Goal: Information Seeking & Learning: Learn about a topic

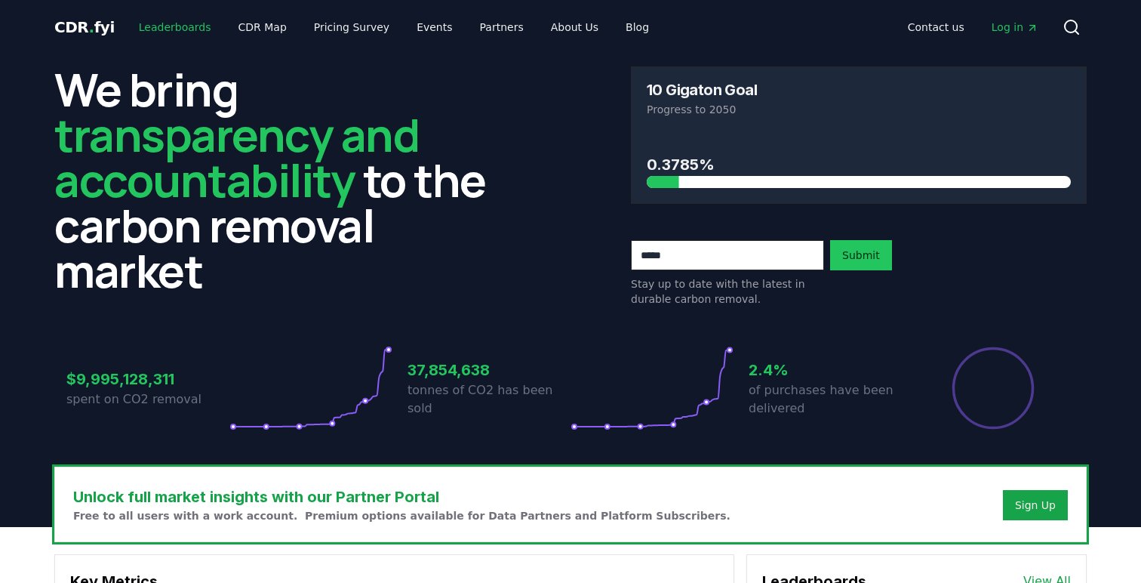
click at [175, 29] on link "Leaderboards" at bounding box center [175, 27] width 97 height 27
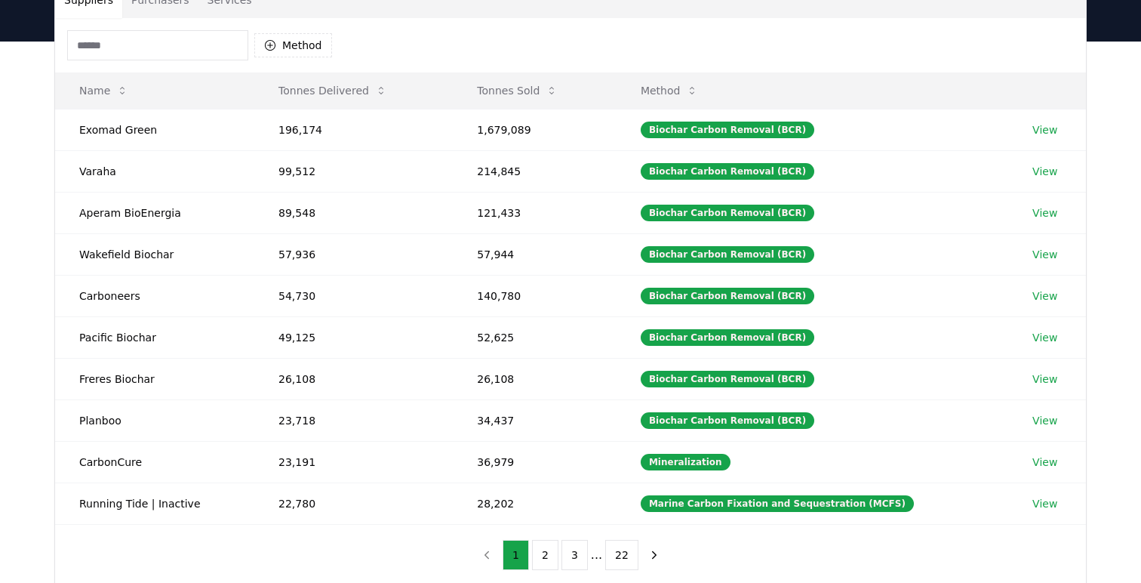
scroll to position [137, 0]
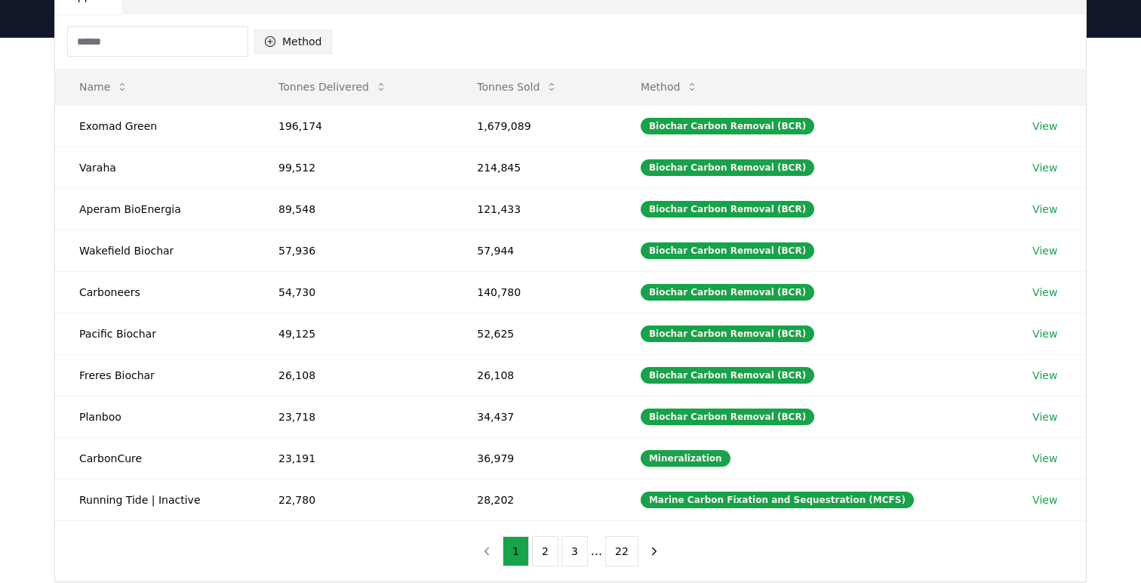
click at [294, 40] on button "Method" at bounding box center [293, 41] width 78 height 24
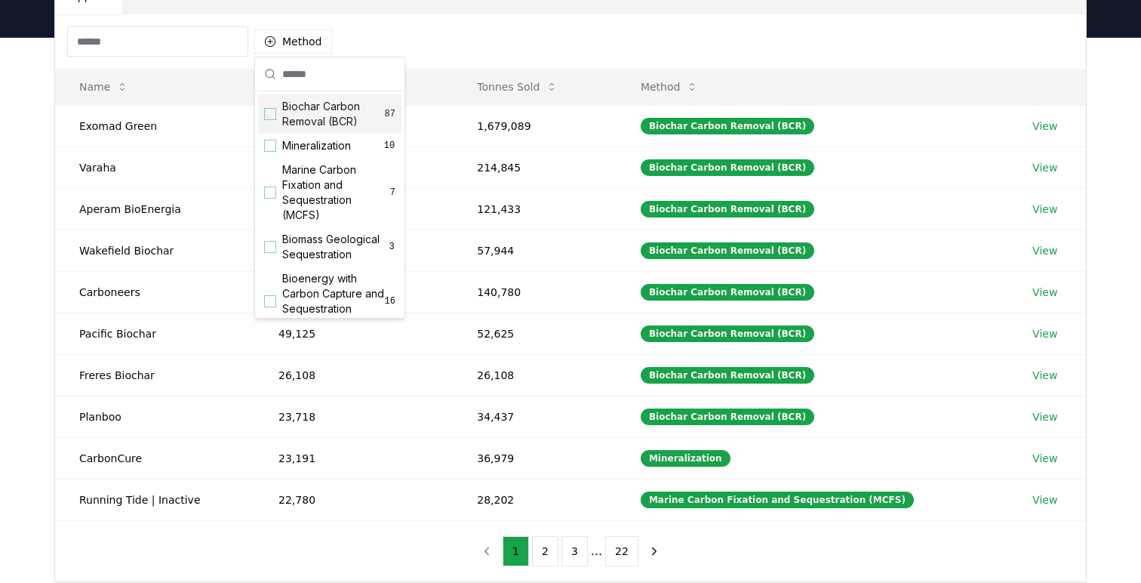
click at [275, 116] on div "Suggestions" at bounding box center [270, 114] width 12 height 12
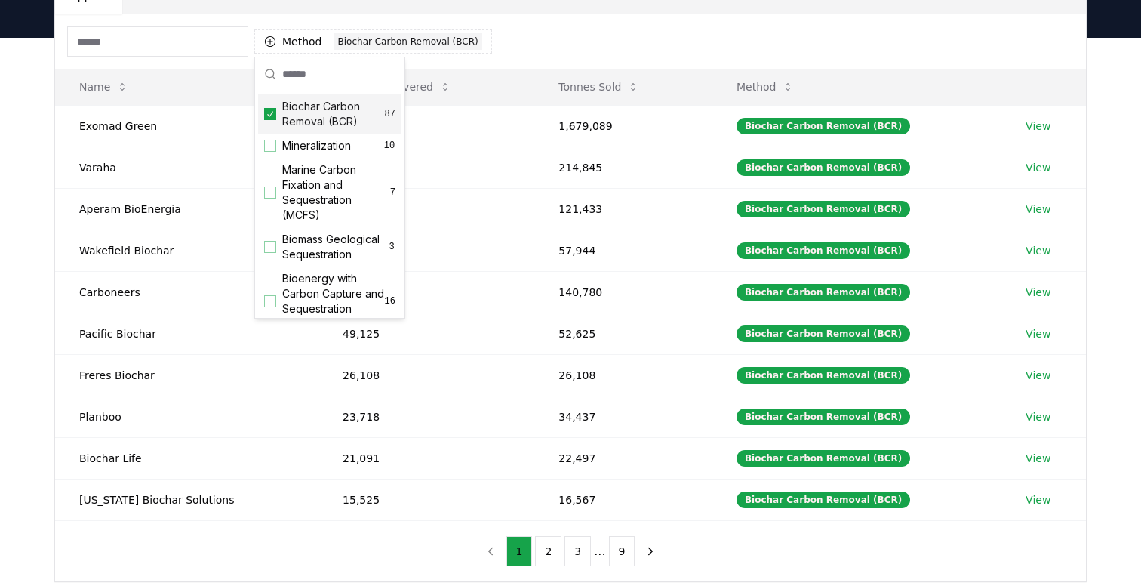
click at [548, 45] on div "Method 1 Biochar Carbon Removal (BCR)" at bounding box center [570, 41] width 1031 height 54
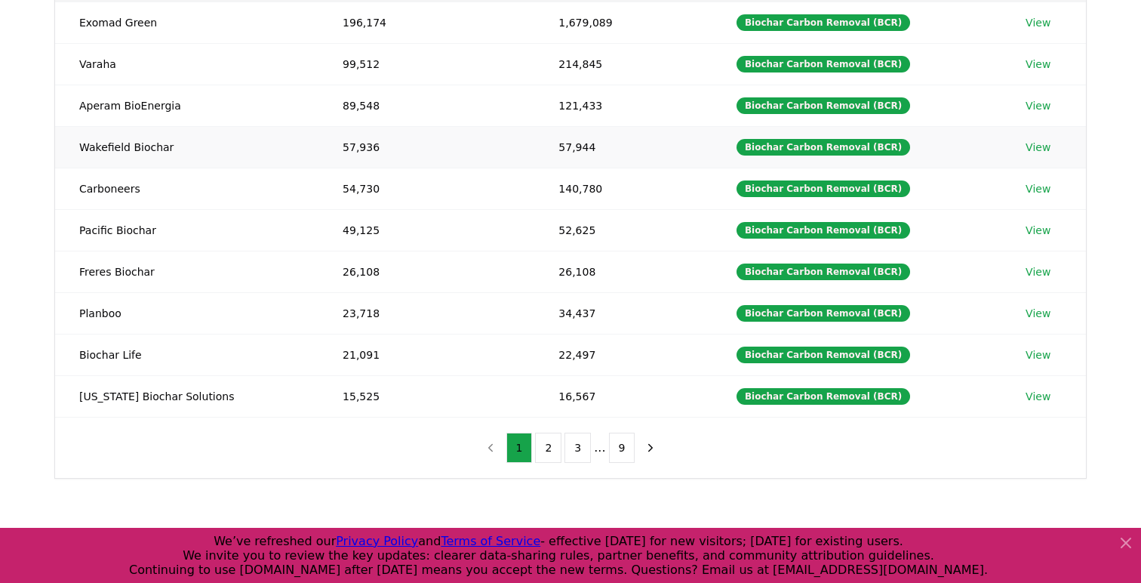
scroll to position [251, 0]
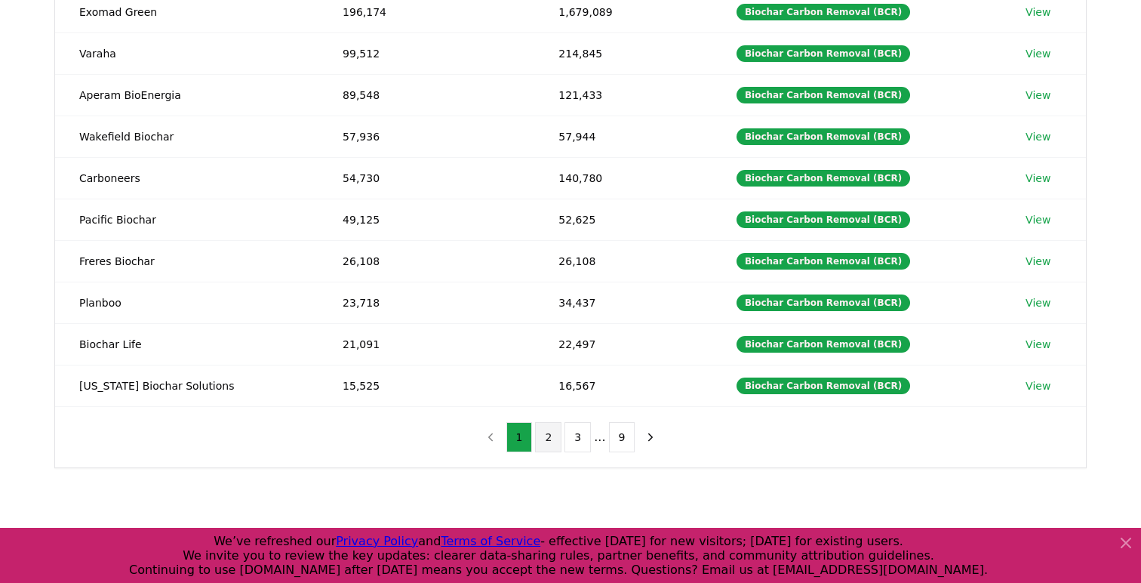
click at [547, 434] on button "2" at bounding box center [548, 437] width 26 height 30
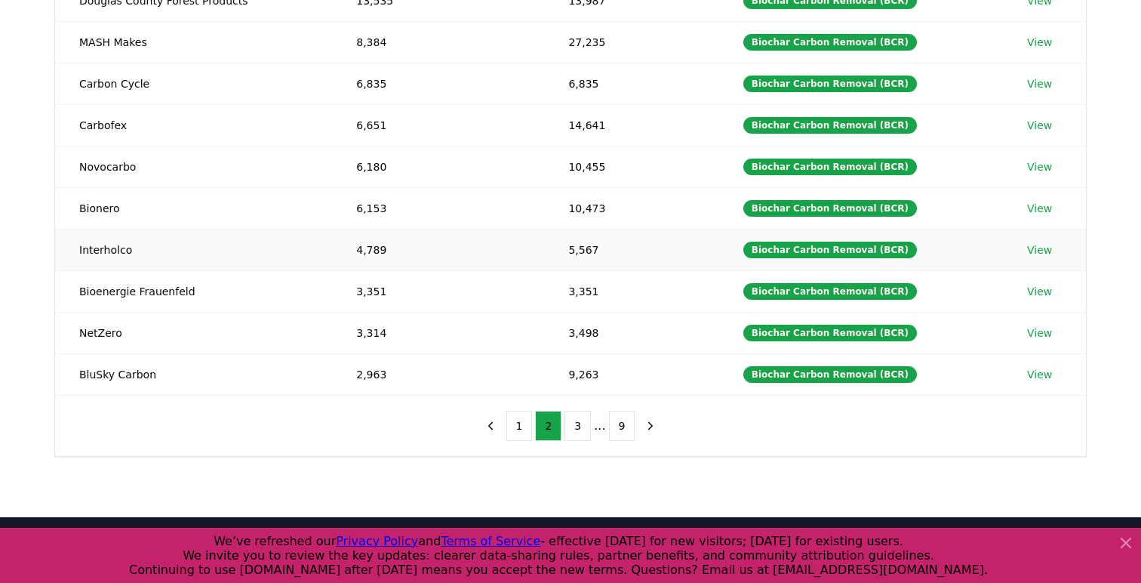
scroll to position [264, 0]
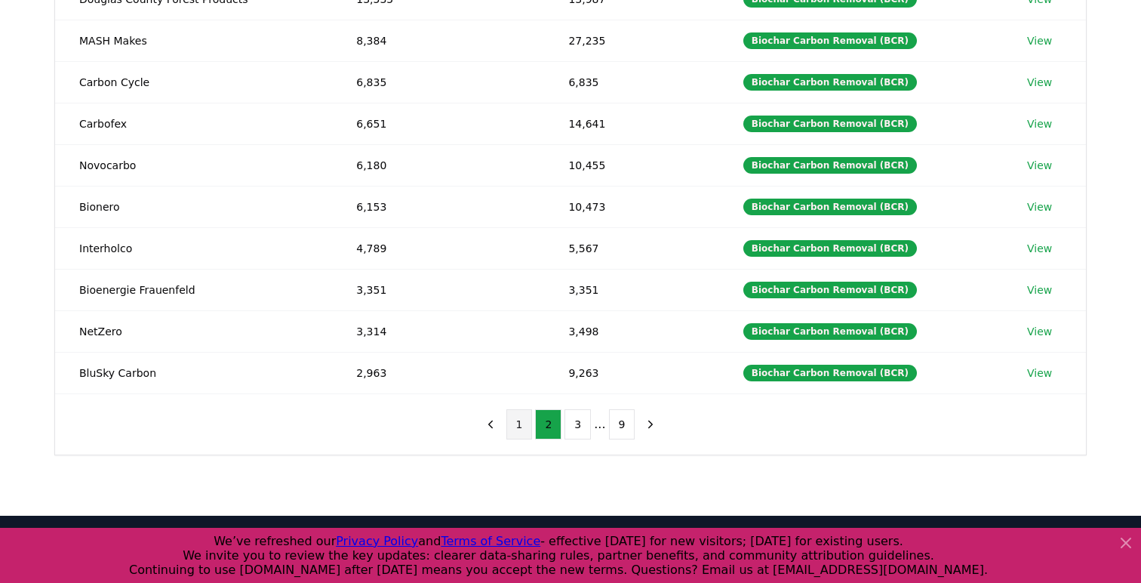
click at [524, 420] on button "1" at bounding box center [519, 424] width 26 height 30
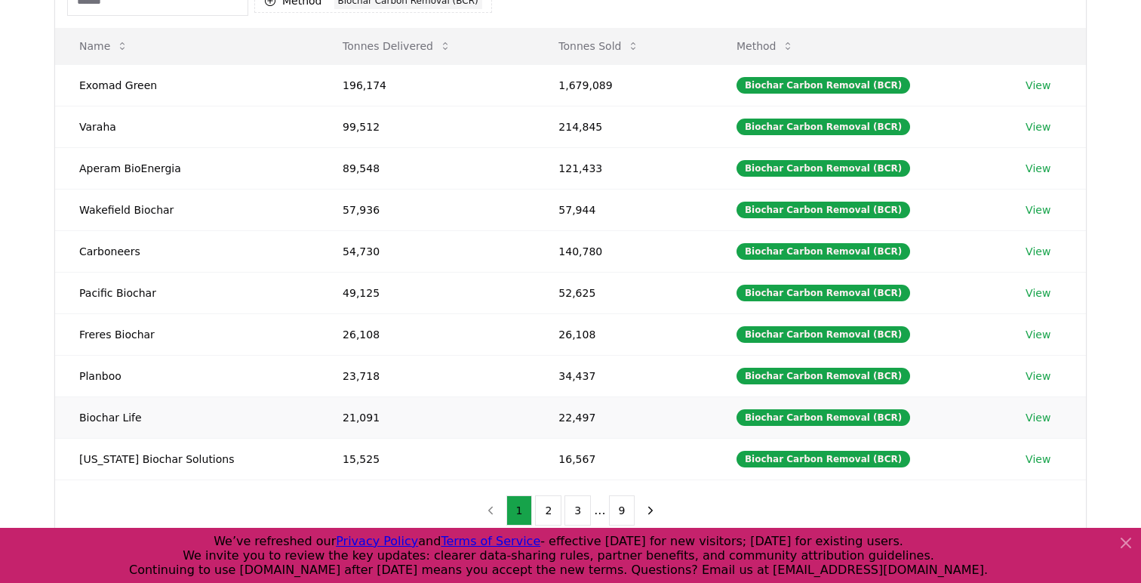
scroll to position [174, 0]
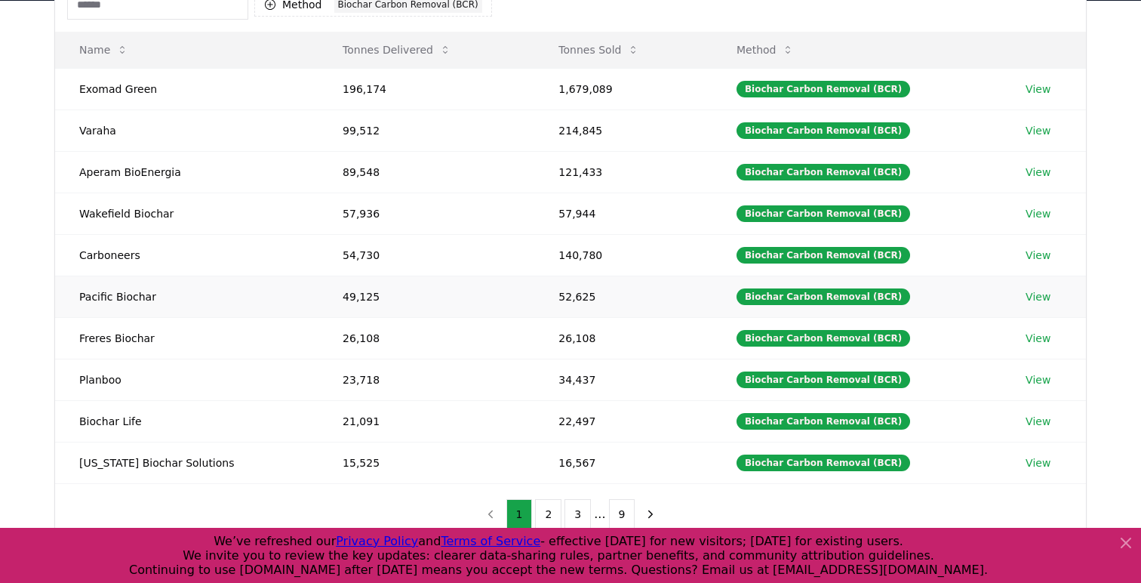
click at [1033, 291] on link "View" at bounding box center [1038, 296] width 25 height 15
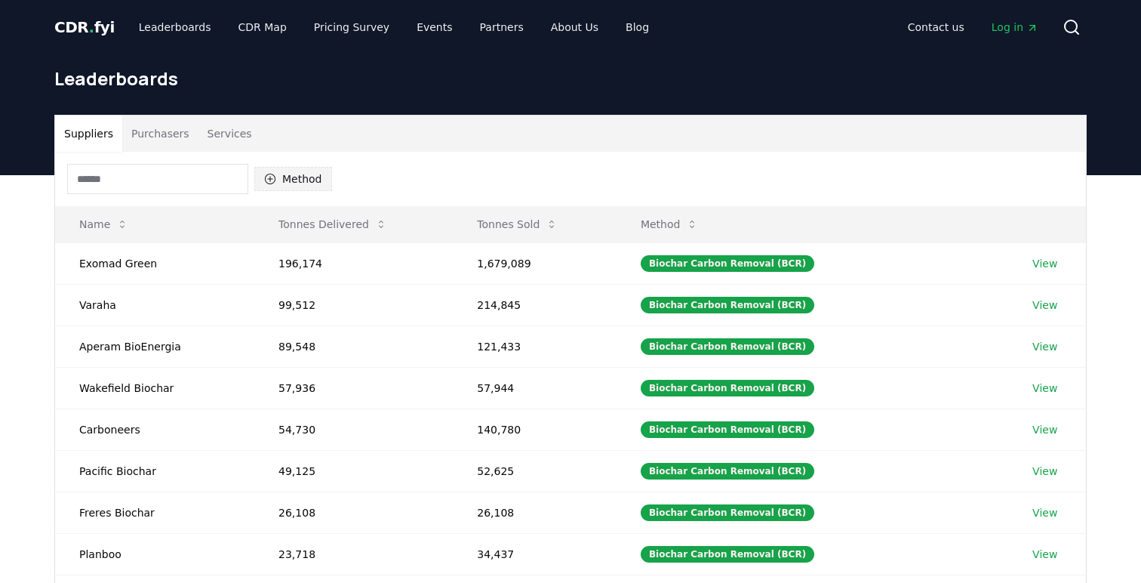
click at [308, 169] on button "Method" at bounding box center [293, 179] width 78 height 24
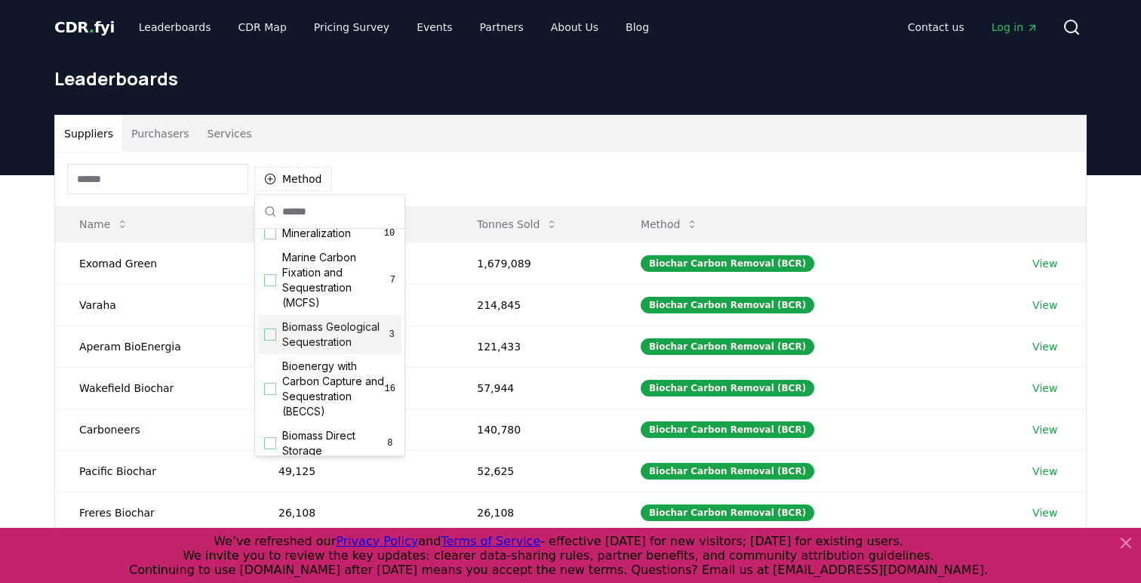
scroll to position [45, 0]
click at [346, 346] on span "Biomass Geological Sequestration" at bounding box center [335, 339] width 106 height 30
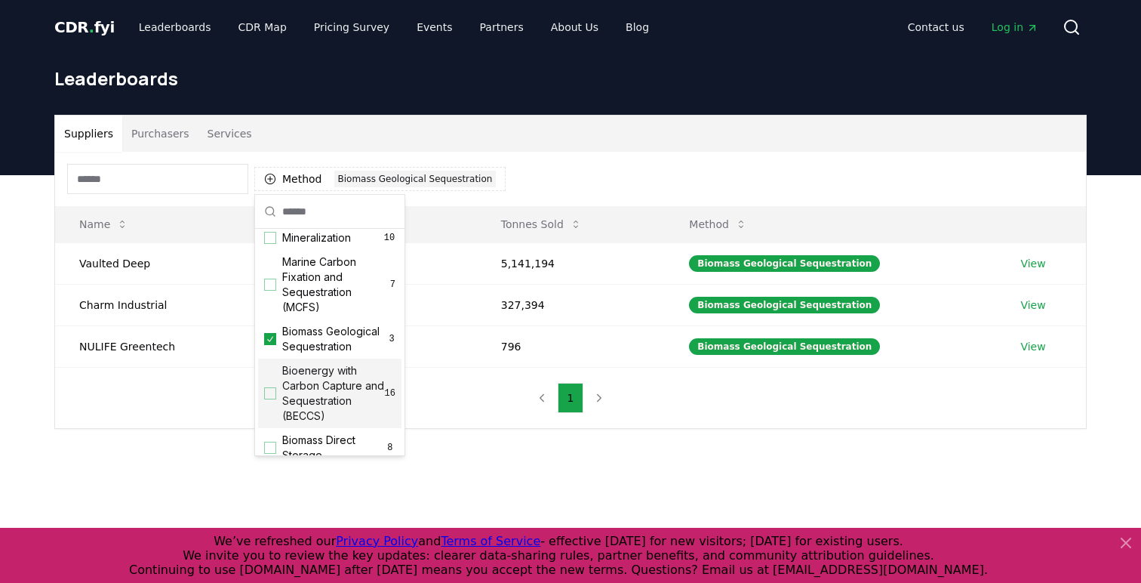
click at [456, 466] on div "Suppliers Purchasers Services Method 1 Biomass Geological Sequestration Name To…" at bounding box center [570, 332] width 1141 height 314
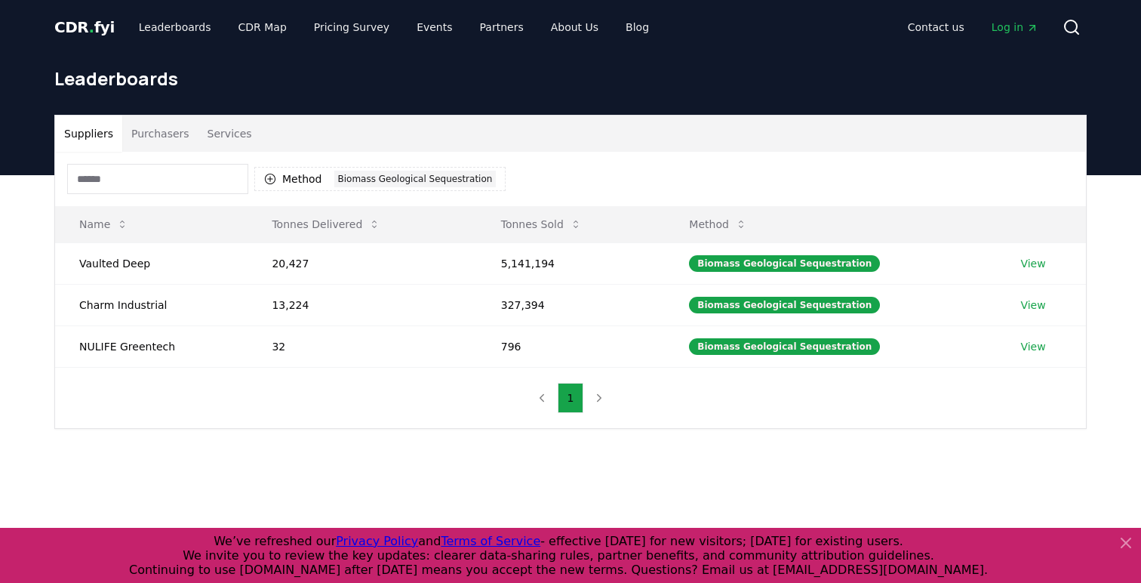
click at [229, 189] on input at bounding box center [157, 179] width 181 height 30
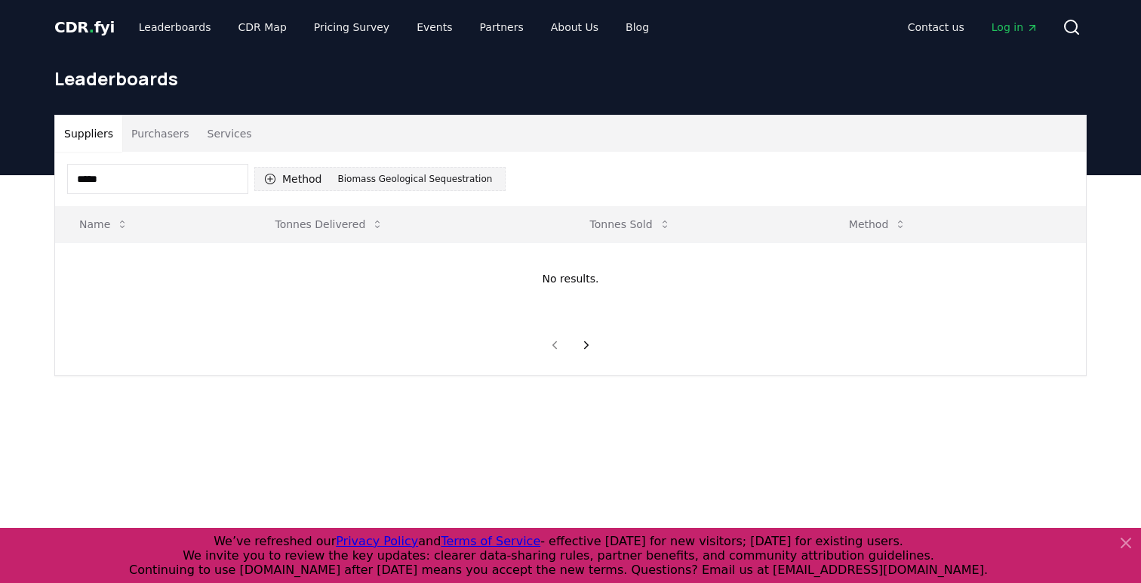
click at [356, 188] on button "Method 1 Biomass Geological Sequestration" at bounding box center [379, 179] width 251 height 24
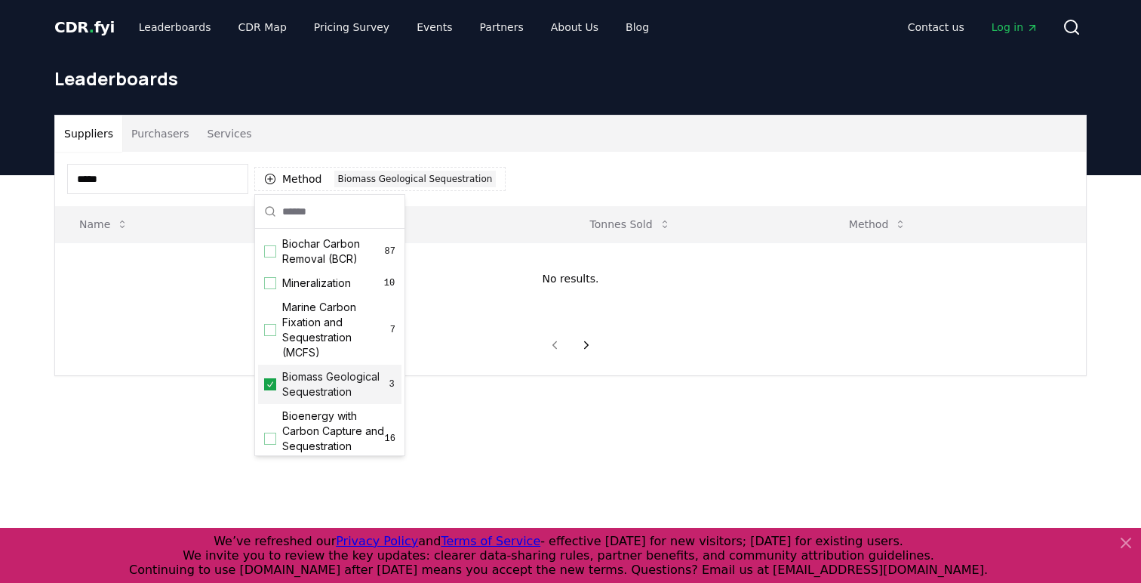
click at [271, 384] on icon "Suggestions" at bounding box center [270, 383] width 6 height 5
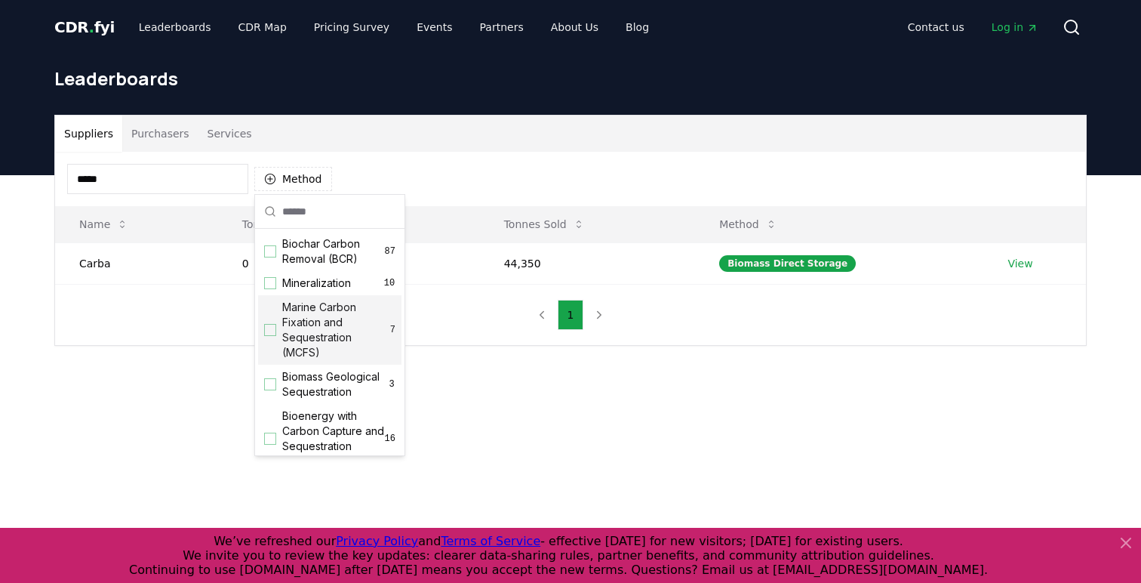
click at [160, 374] on div "Suppliers Purchasers Services ***** Method Name Tonnes Delivered Tonnes Sold Me…" at bounding box center [570, 290] width 1141 height 231
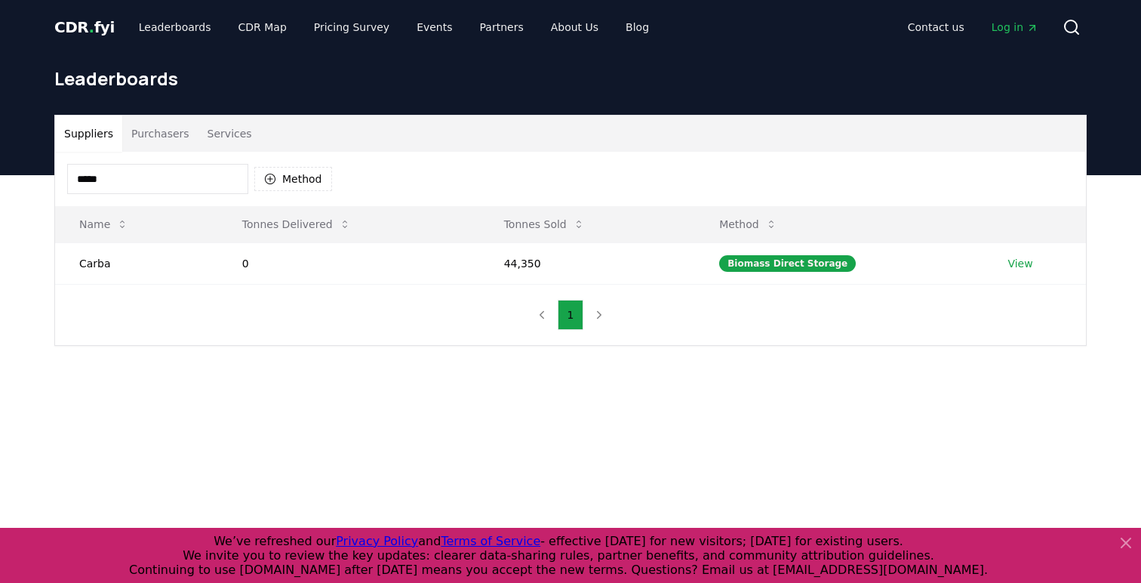
click at [213, 186] on input "*****" at bounding box center [157, 179] width 181 height 30
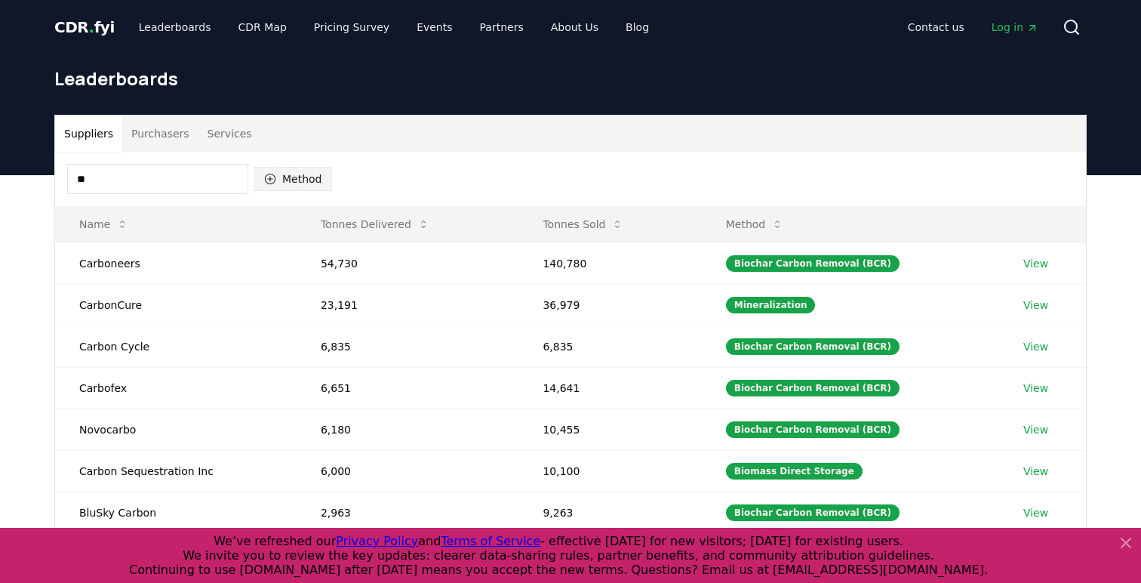
type input "*"
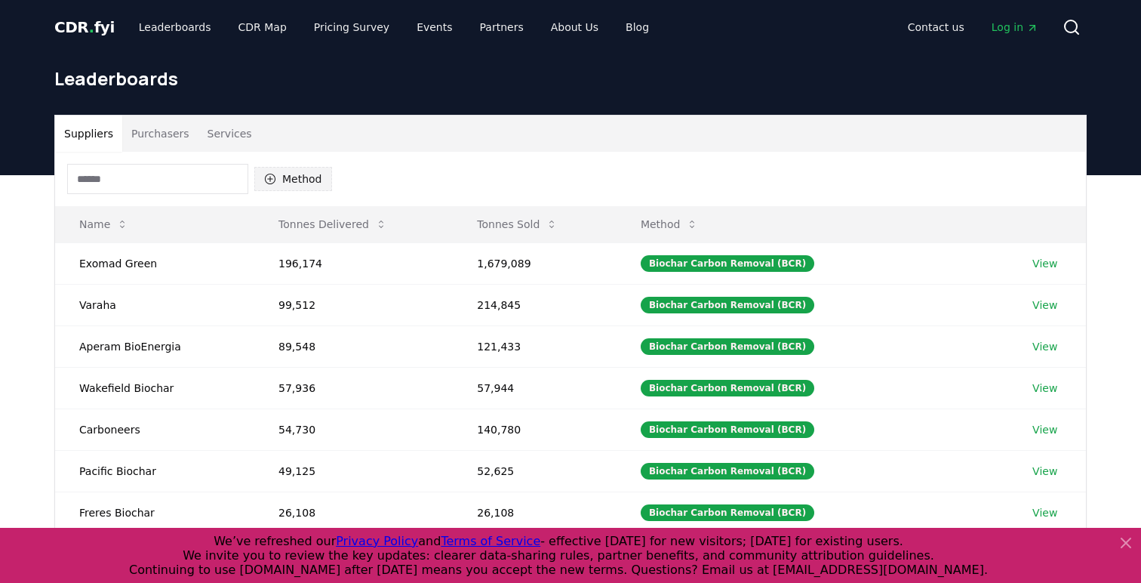
click at [297, 170] on button "Method" at bounding box center [293, 179] width 78 height 24
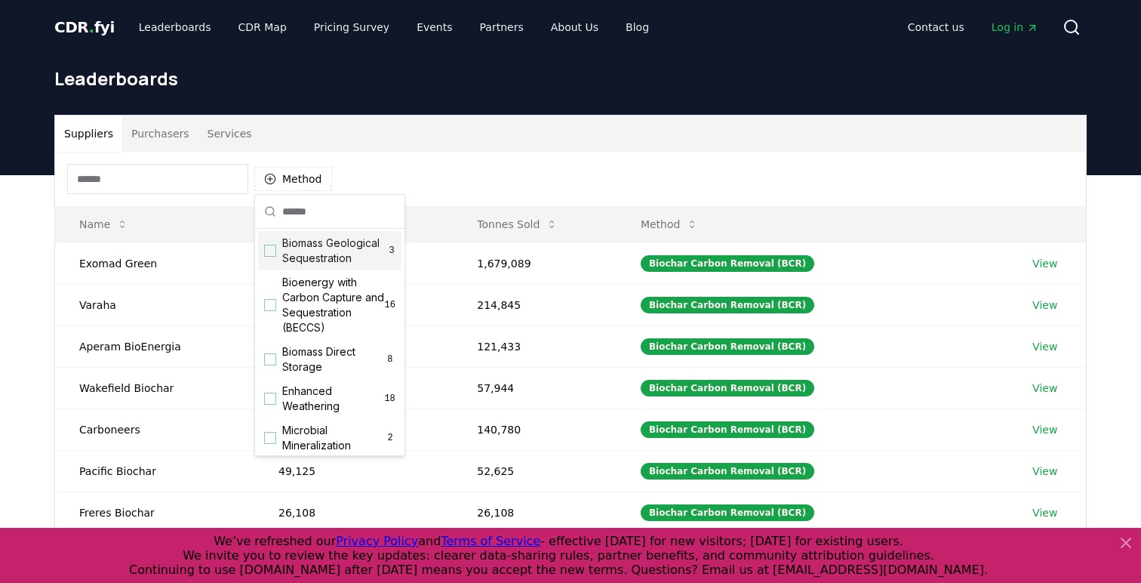
scroll to position [148, 0]
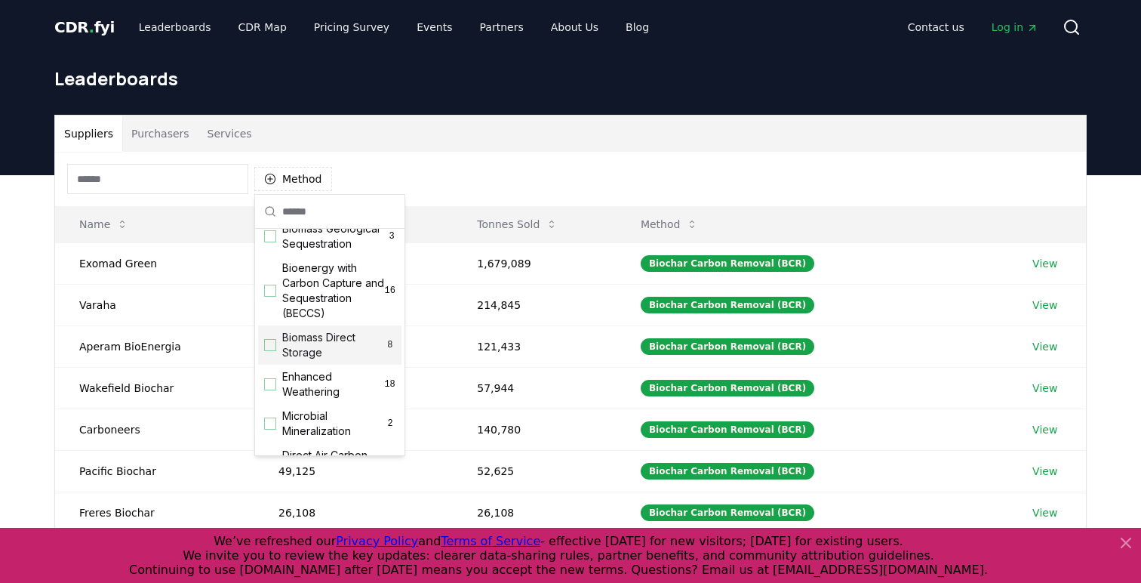
click at [336, 336] on span "Biomass Direct Storage" at bounding box center [333, 345] width 103 height 30
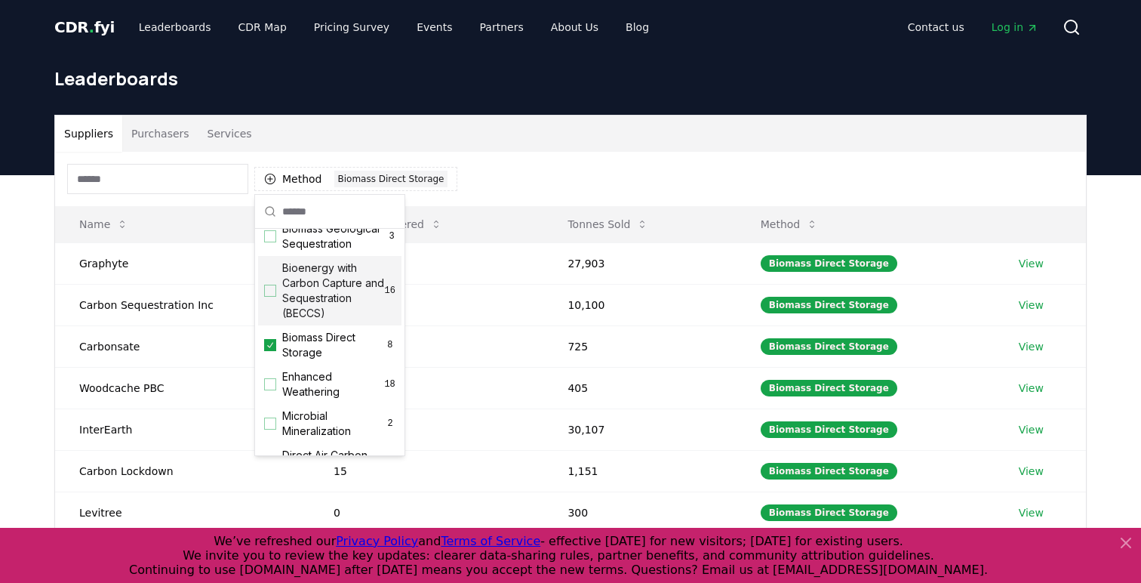
click at [534, 173] on div "Method 1 Biomass Direct Storage" at bounding box center [570, 179] width 1031 height 54
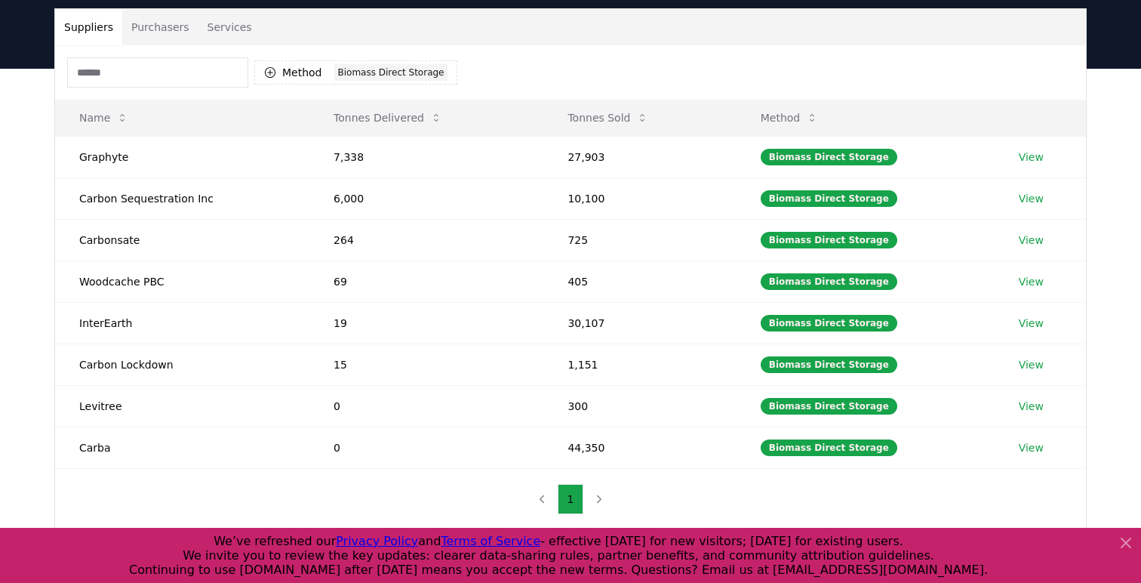
scroll to position [109, 0]
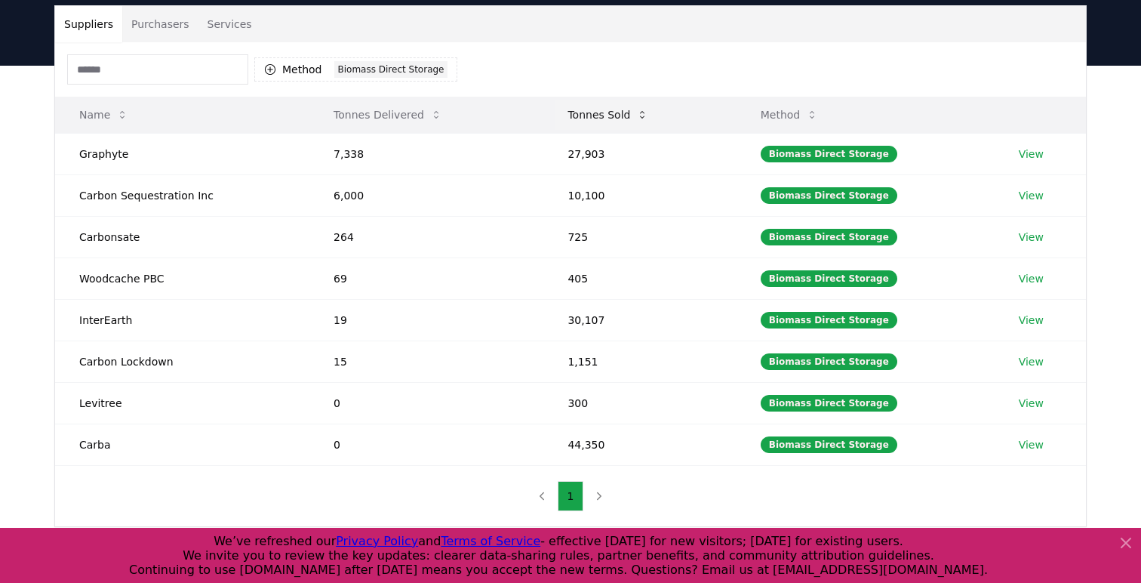
click at [633, 112] on button "Tonnes Sold" at bounding box center [608, 115] width 105 height 30
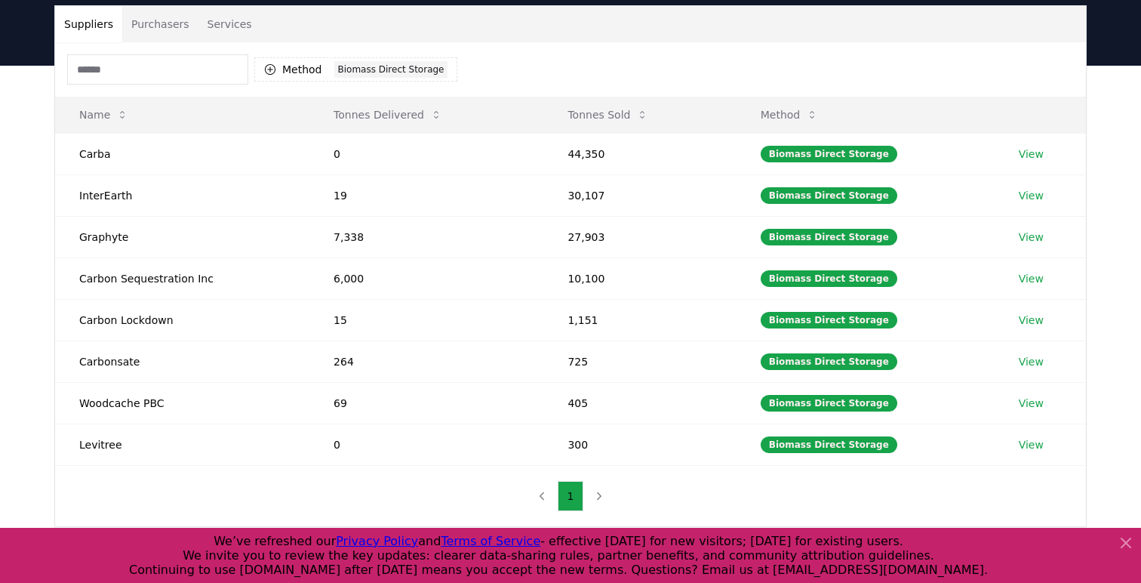
click at [181, 70] on input at bounding box center [157, 69] width 181 height 30
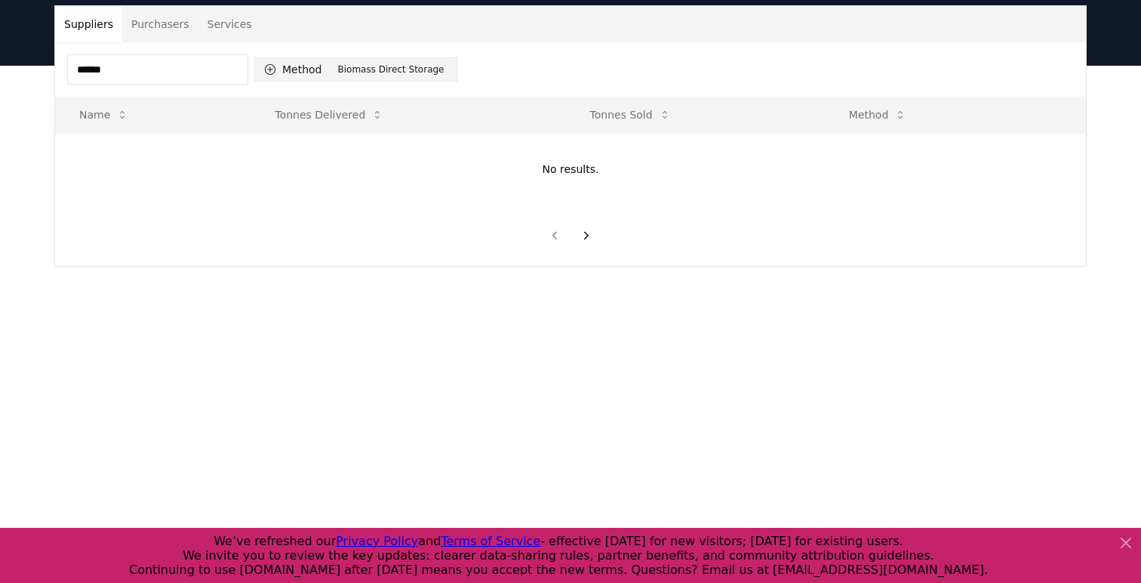
type input "*****"
click at [421, 70] on div "Biomass Direct Storage" at bounding box center [391, 69] width 114 height 17
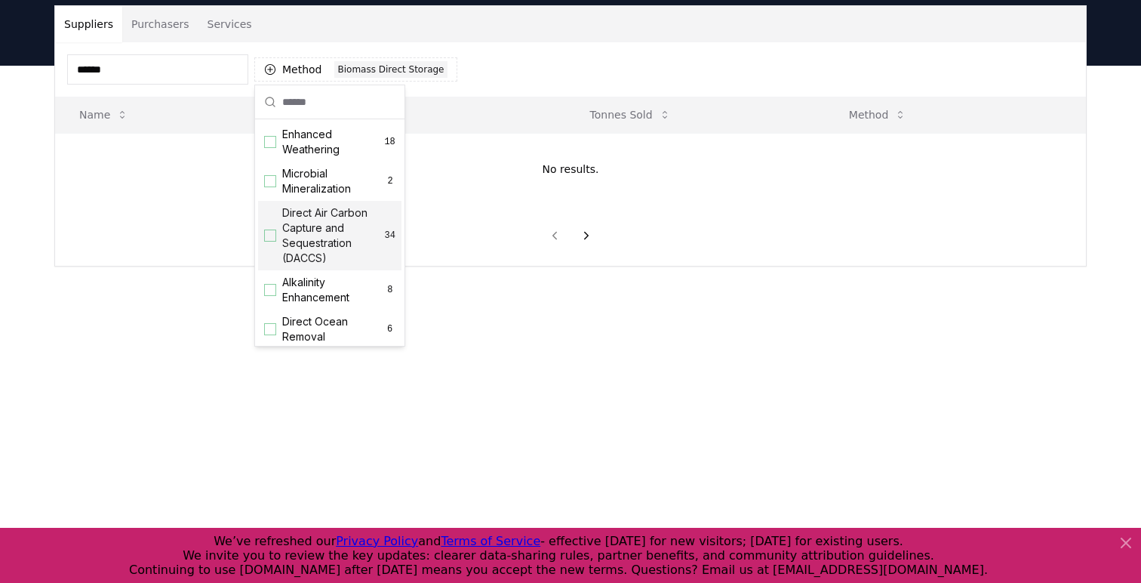
scroll to position [251, 0]
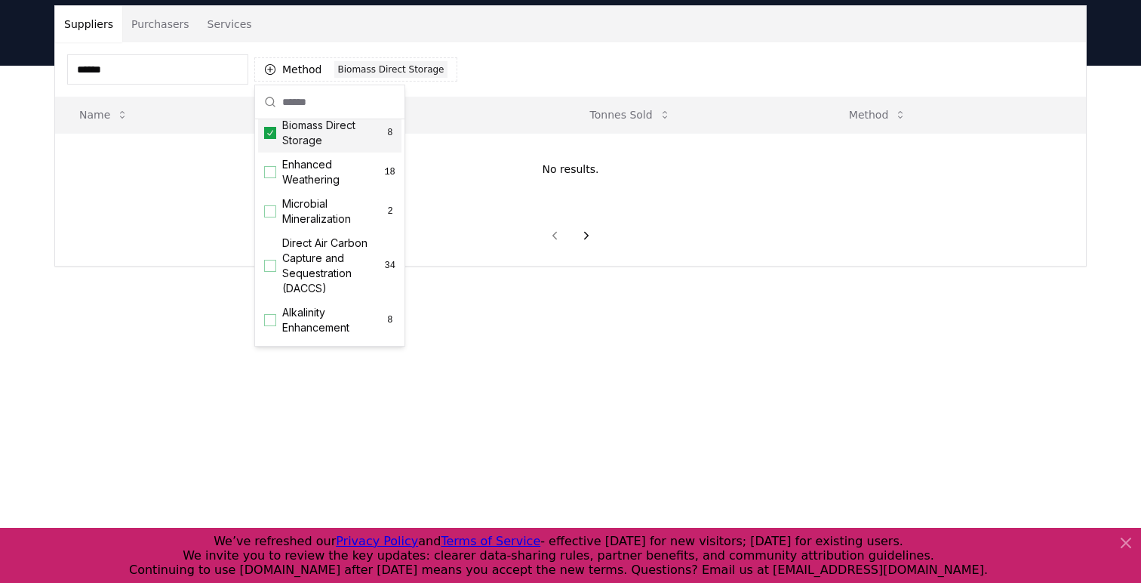
click at [274, 132] on icon "Suggestions" at bounding box center [270, 133] width 11 height 12
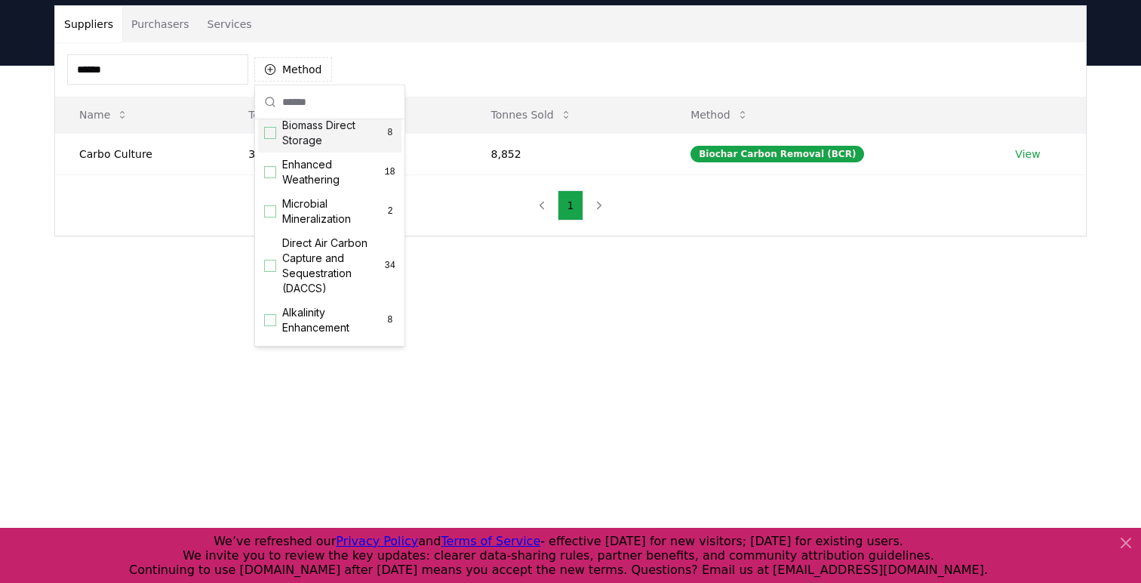
click at [170, 185] on div "***** Method Name Tonnes Delivered Tonnes Sold Method Carbo Culture 38 8,852 Bi…" at bounding box center [570, 138] width 1031 height 193
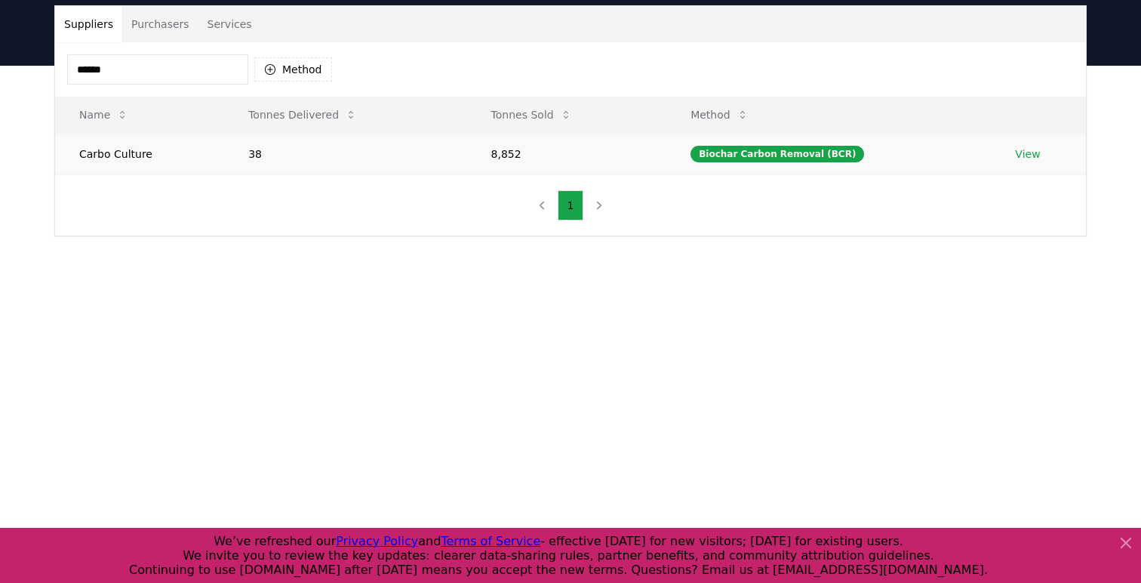
click at [177, 143] on td "Carbo Culture" at bounding box center [139, 154] width 169 height 42
click at [1023, 155] on link "View" at bounding box center [1027, 153] width 25 height 15
